Goal: Check status: Check status

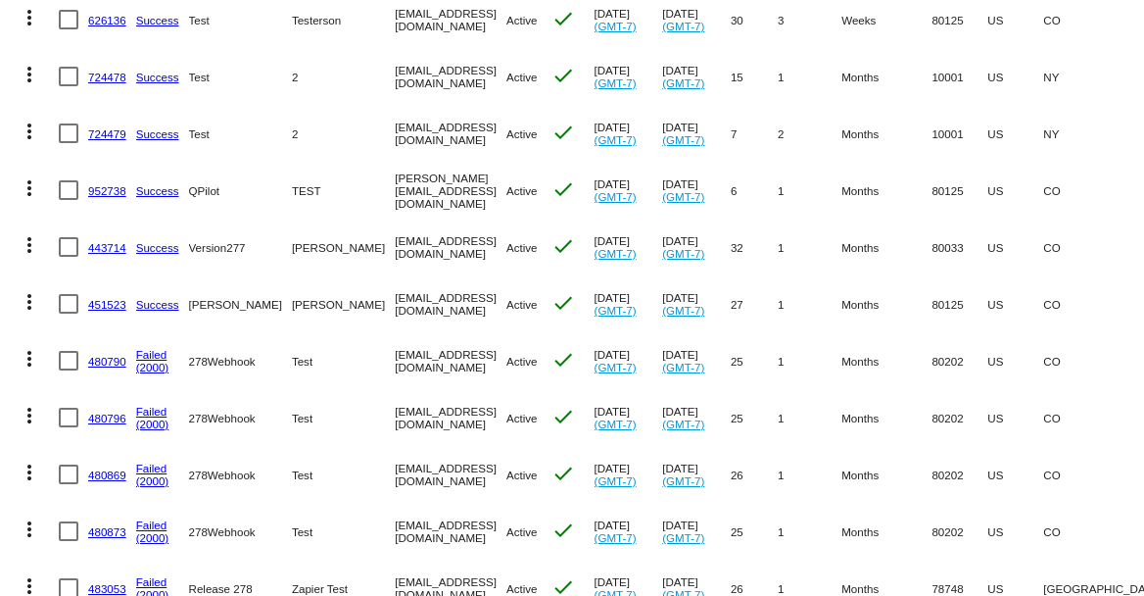
scroll to position [840, 0]
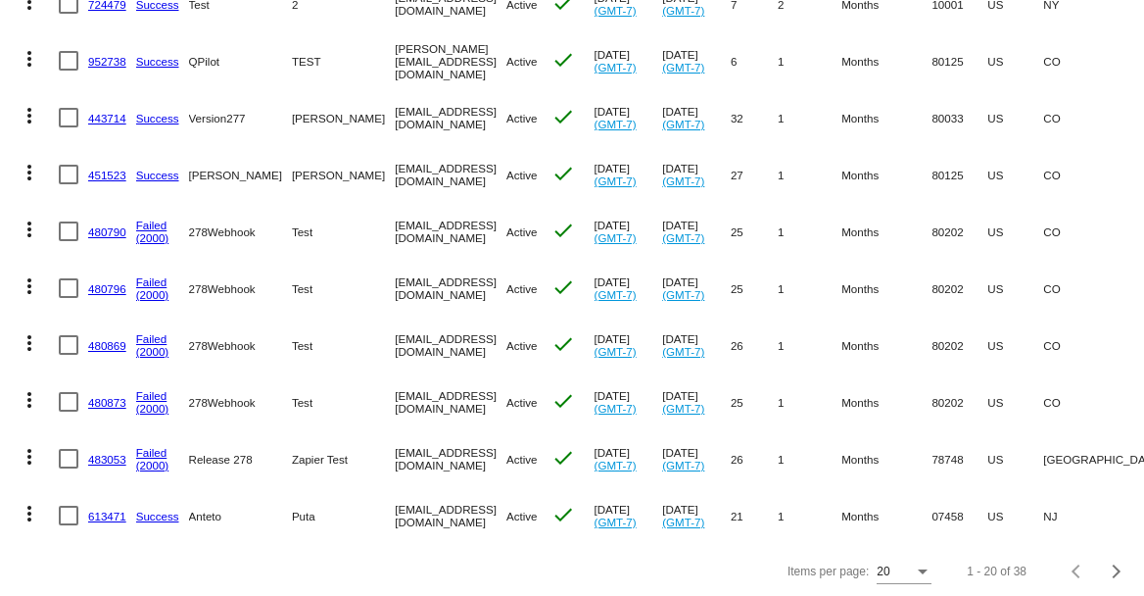
click at [899, 557] on div "20" at bounding box center [904, 566] width 55 height 33
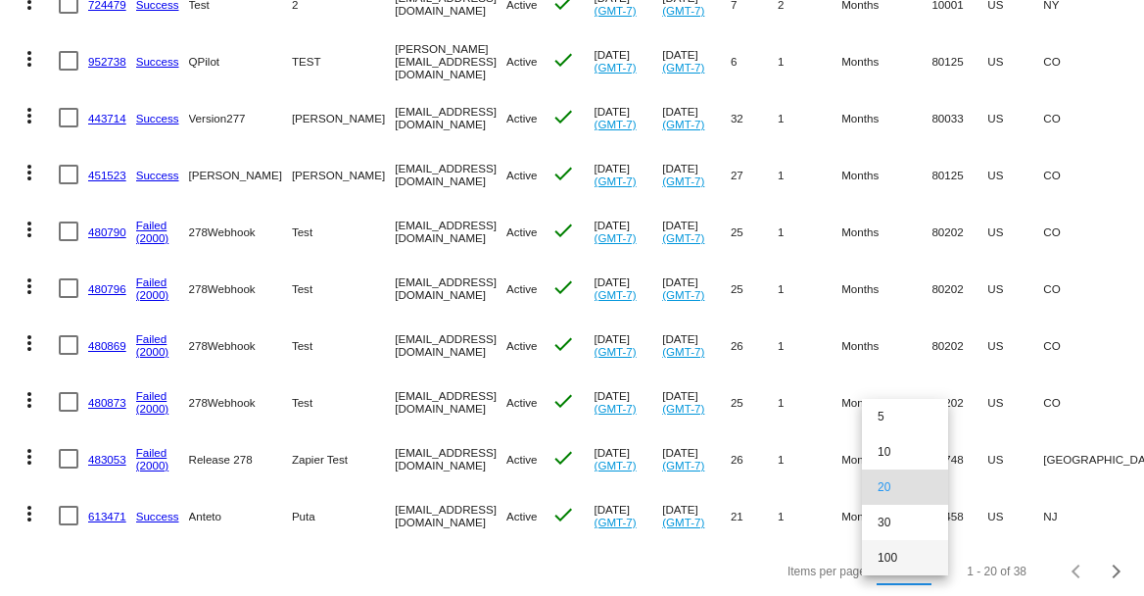
click at [898, 548] on span "100" at bounding box center [905, 557] width 55 height 35
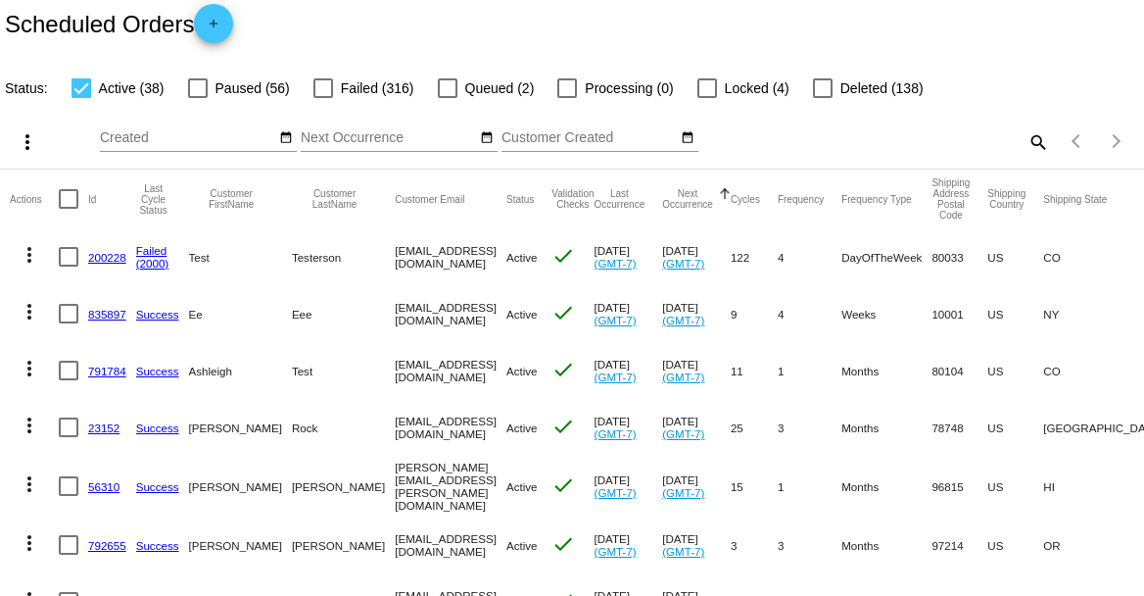
scroll to position [0, 0]
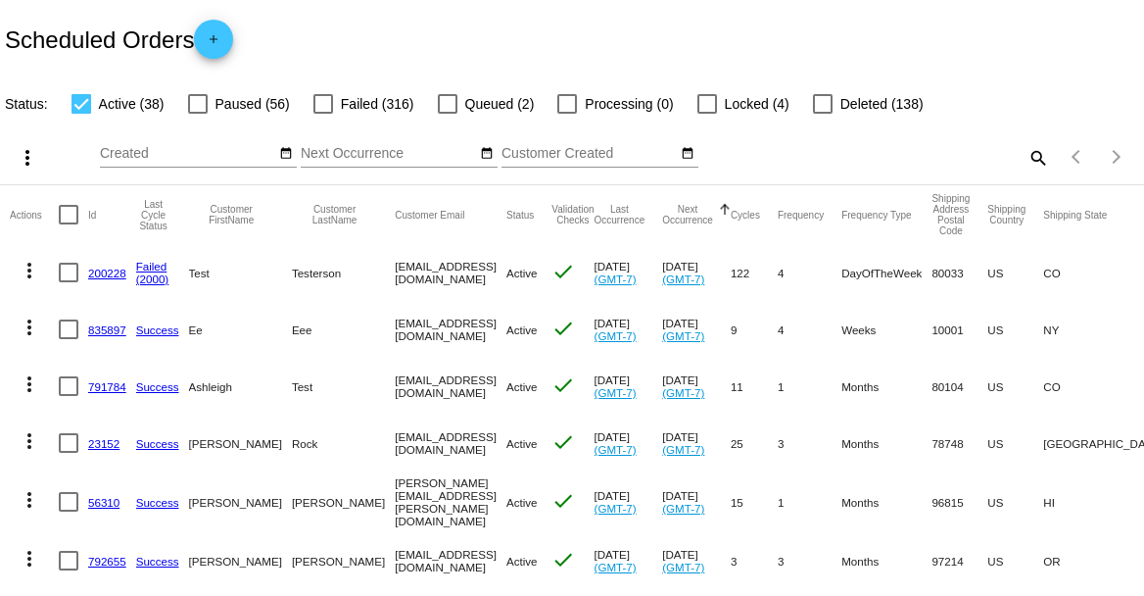
click at [933, 56] on div "Scheduled Orders add" at bounding box center [572, 39] width 1144 height 78
click at [912, 50] on div "Scheduled Orders add" at bounding box center [572, 39] width 1144 height 78
click at [92, 43] on h2 "Scheduled Orders add" at bounding box center [119, 39] width 228 height 39
click at [91, 43] on h2 "Scheduled Orders add" at bounding box center [119, 39] width 228 height 39
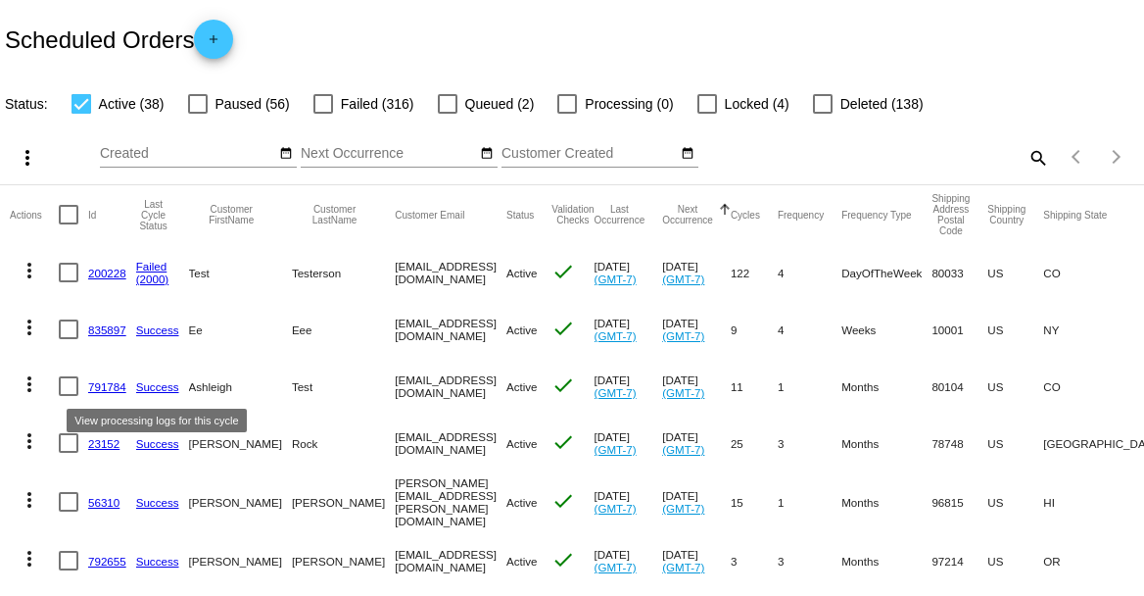
click at [158, 381] on link "Success" at bounding box center [157, 386] width 43 height 13
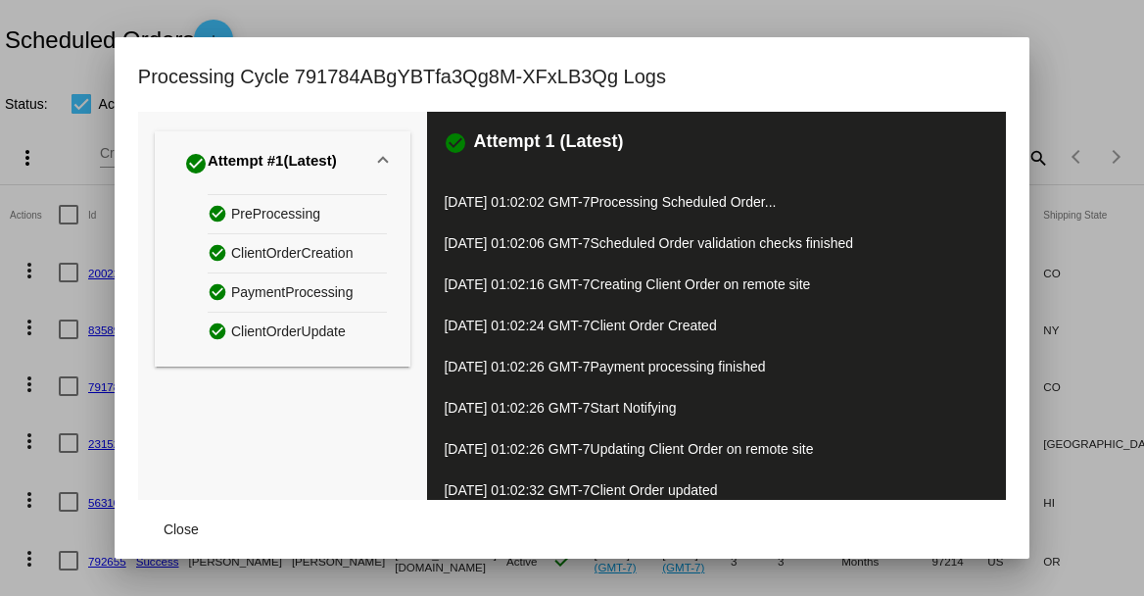
scroll to position [60, 0]
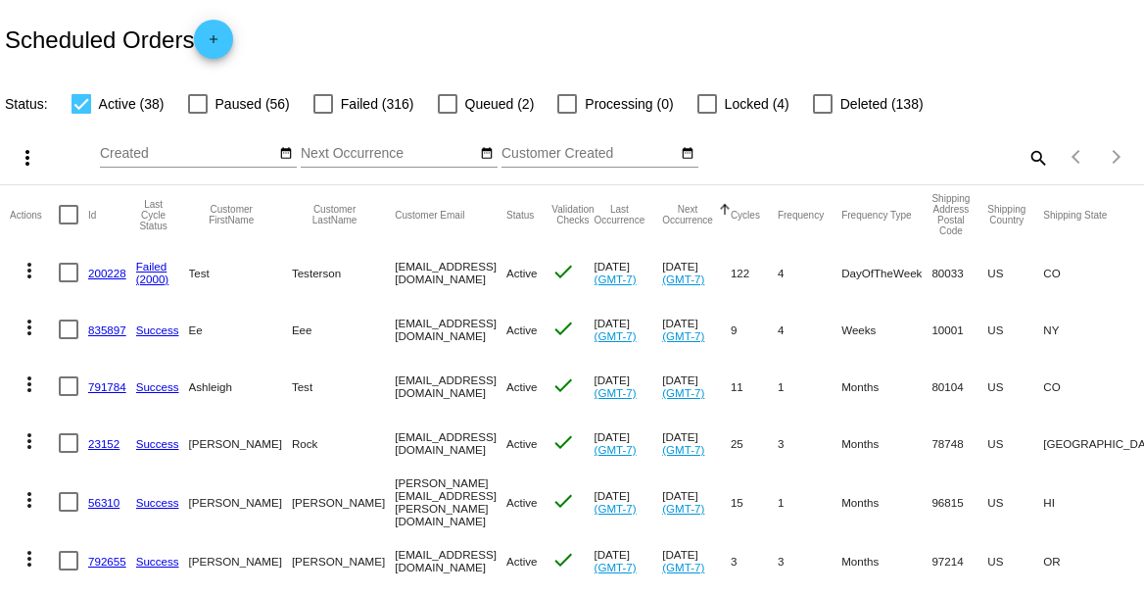
click at [104, 387] on link "791784" at bounding box center [107, 386] width 38 height 13
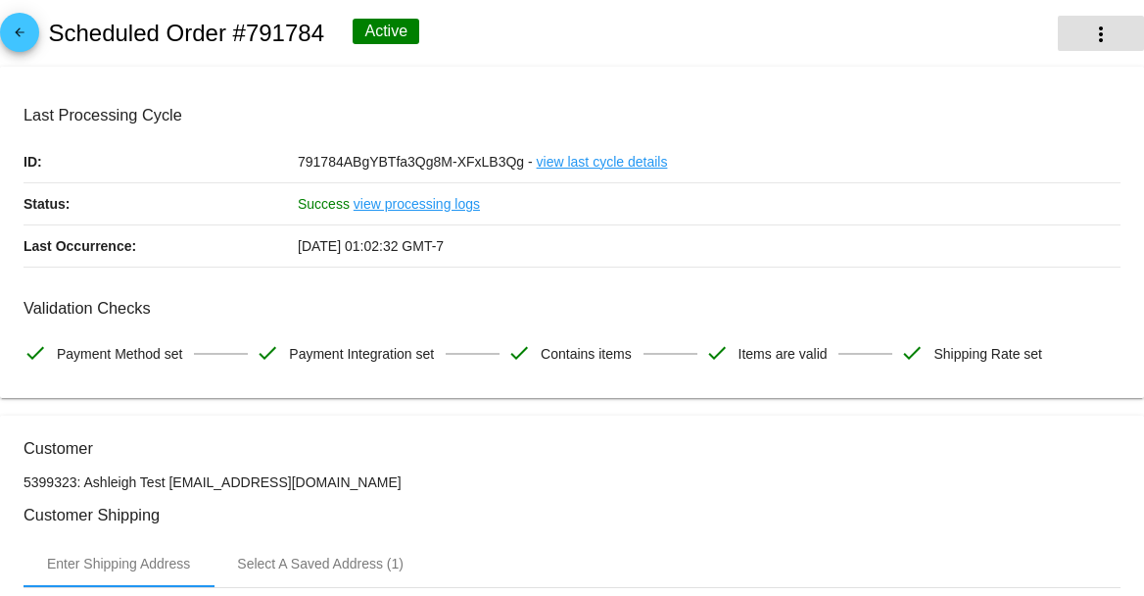
click at [1124, 28] on button "more_vert" at bounding box center [1101, 33] width 86 height 35
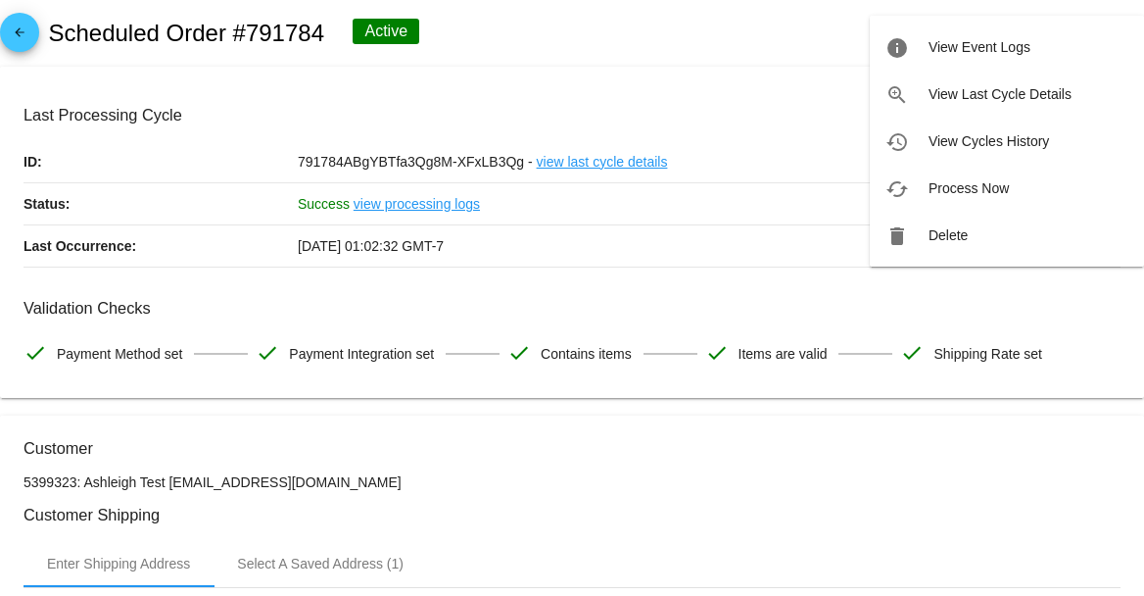
click at [813, 42] on div at bounding box center [572, 298] width 1144 height 596
